Goal: Transaction & Acquisition: Obtain resource

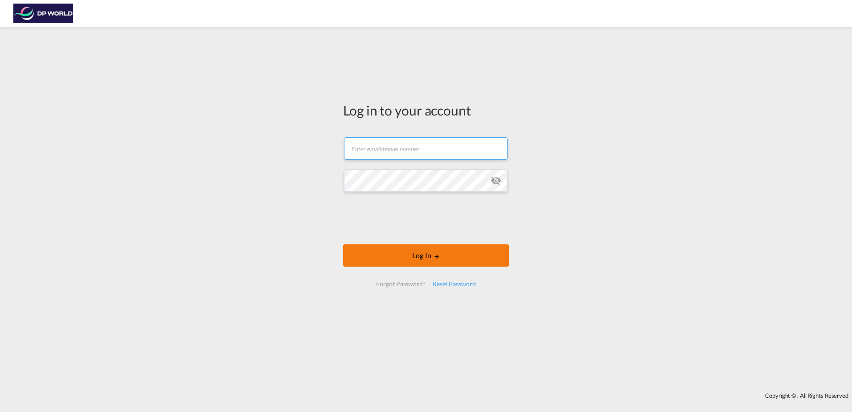
type input "[PERSON_NAME][EMAIL_ADDRESS][PERSON_NAME][DOMAIN_NAME]"
click at [364, 255] on button "Log In" at bounding box center [426, 255] width 166 height 22
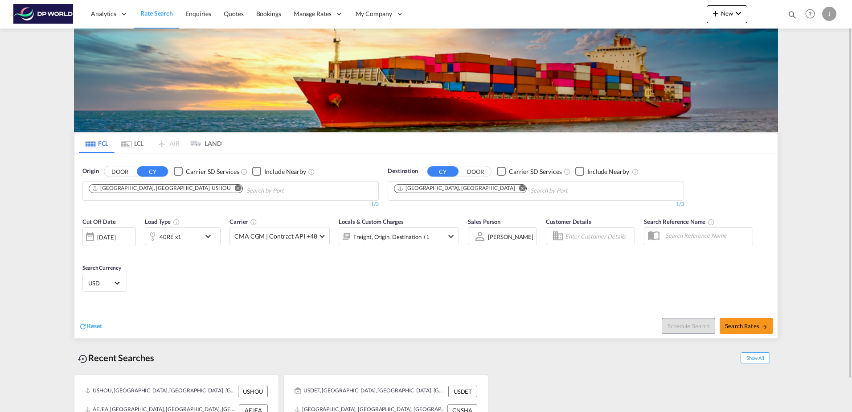
click at [235, 188] on md-icon "Remove" at bounding box center [238, 187] width 7 height 7
click at [159, 188] on input "Chips input." at bounding box center [131, 191] width 85 height 14
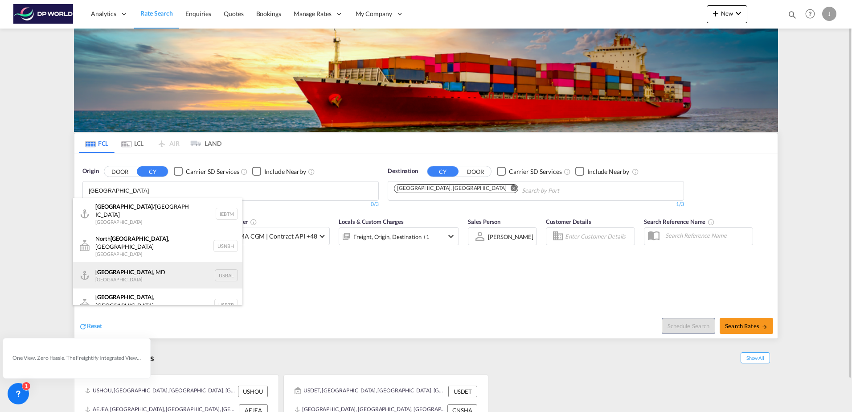
type input "[GEOGRAPHIC_DATA]"
click at [119, 262] on div "[GEOGRAPHIC_DATA] , [GEOGRAPHIC_DATA] [GEOGRAPHIC_DATA] USBAL" at bounding box center [157, 275] width 169 height 27
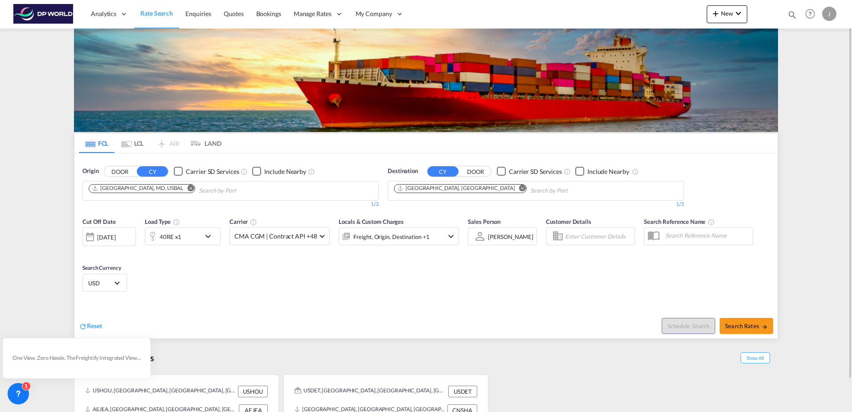
click at [446, 189] on md-icon "Remove" at bounding box center [522, 187] width 7 height 7
click at [446, 189] on input "Chips input." at bounding box center [436, 191] width 85 height 14
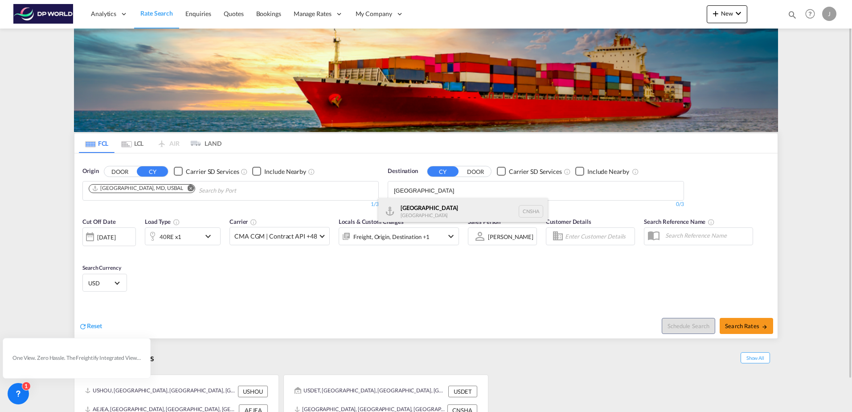
type input "[GEOGRAPHIC_DATA]"
click at [434, 203] on div "Shanghai [GEOGRAPHIC_DATA] [GEOGRAPHIC_DATA]" at bounding box center [462, 211] width 169 height 27
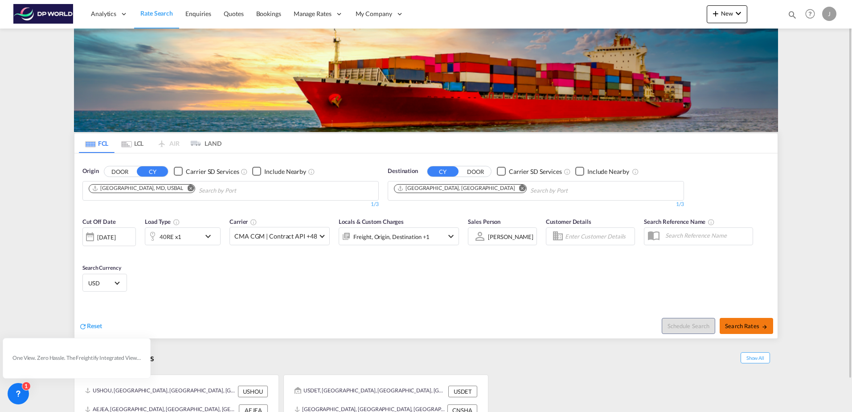
click at [446, 324] on span "Search Rates" at bounding box center [746, 325] width 43 height 7
type input "USBAL to CNSHA / [DATE]"
